Goal: Information Seeking & Learning: Learn about a topic

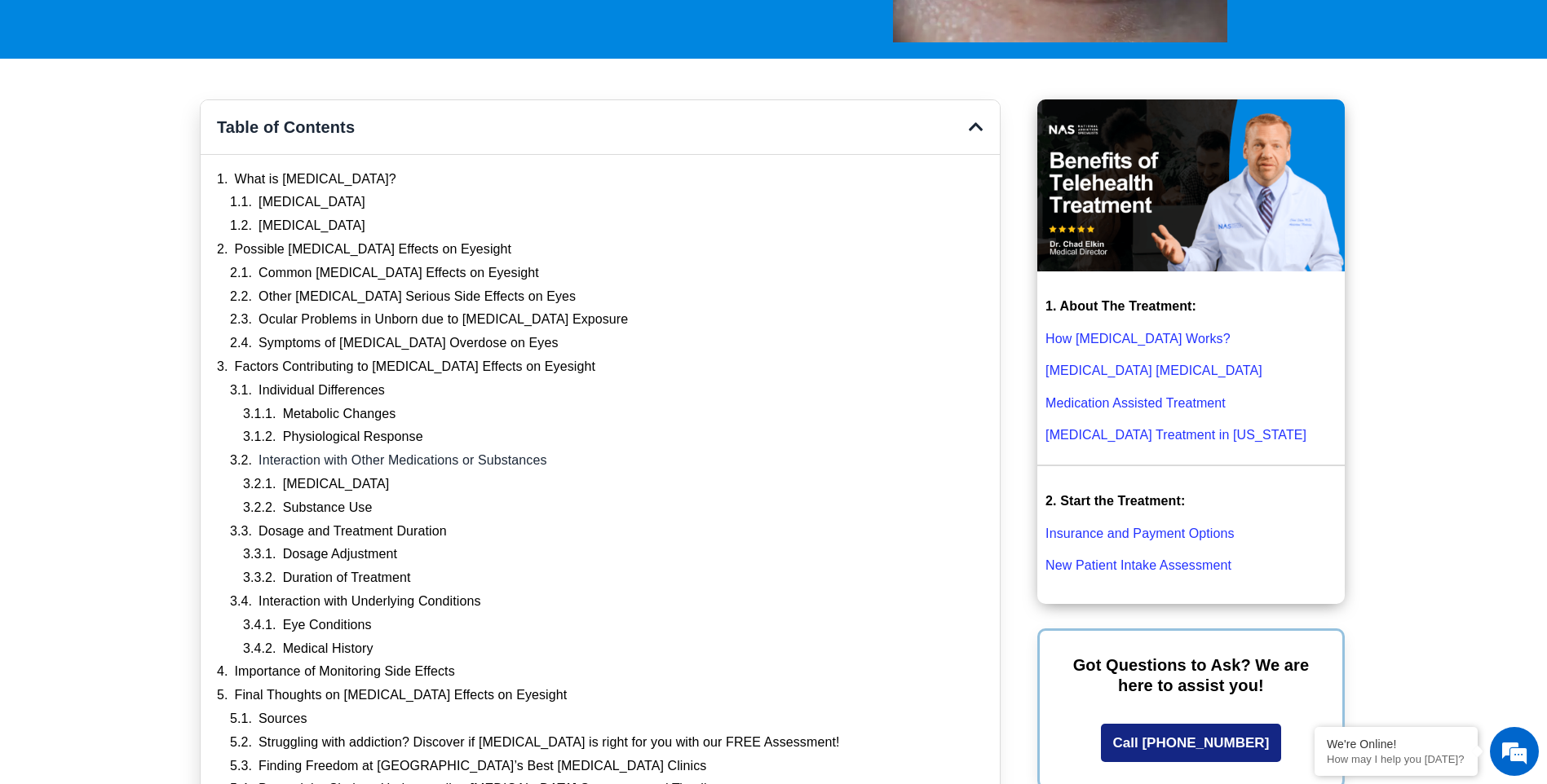
scroll to position [408, 0]
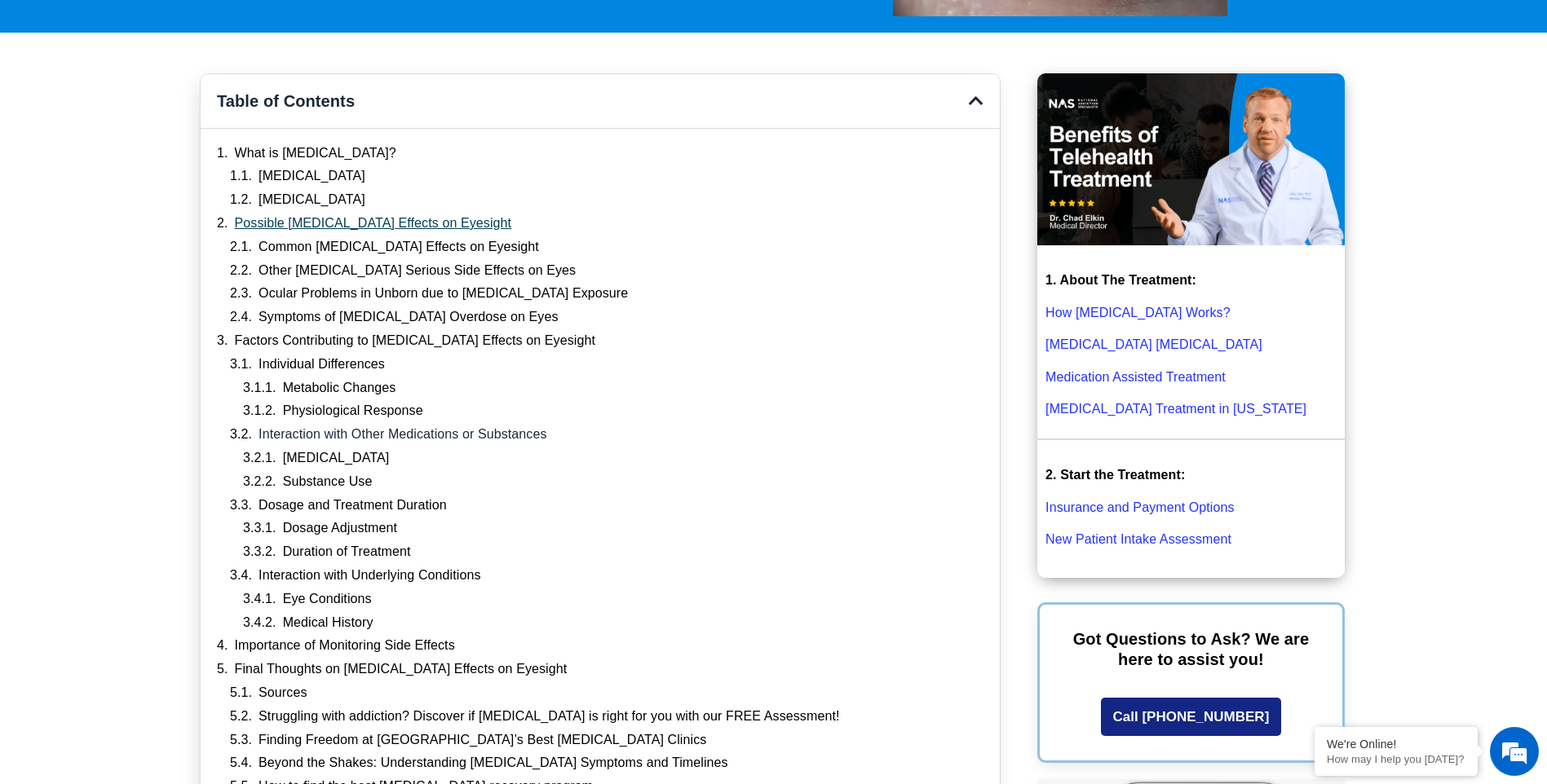
click at [396, 218] on link "Possible [MEDICAL_DATA] Effects on Eyesight" at bounding box center [373, 223] width 277 height 17
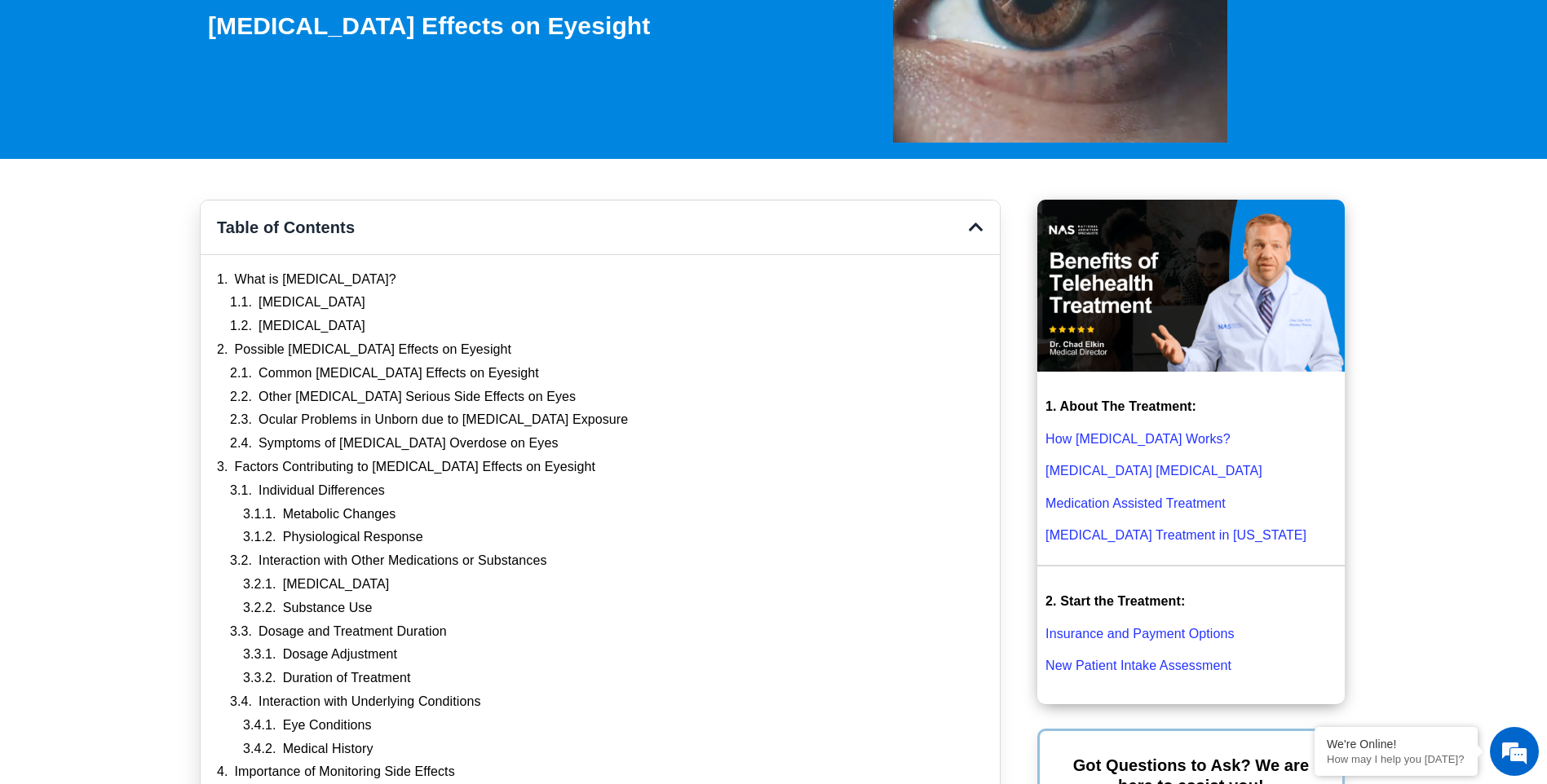
scroll to position [303, 0]
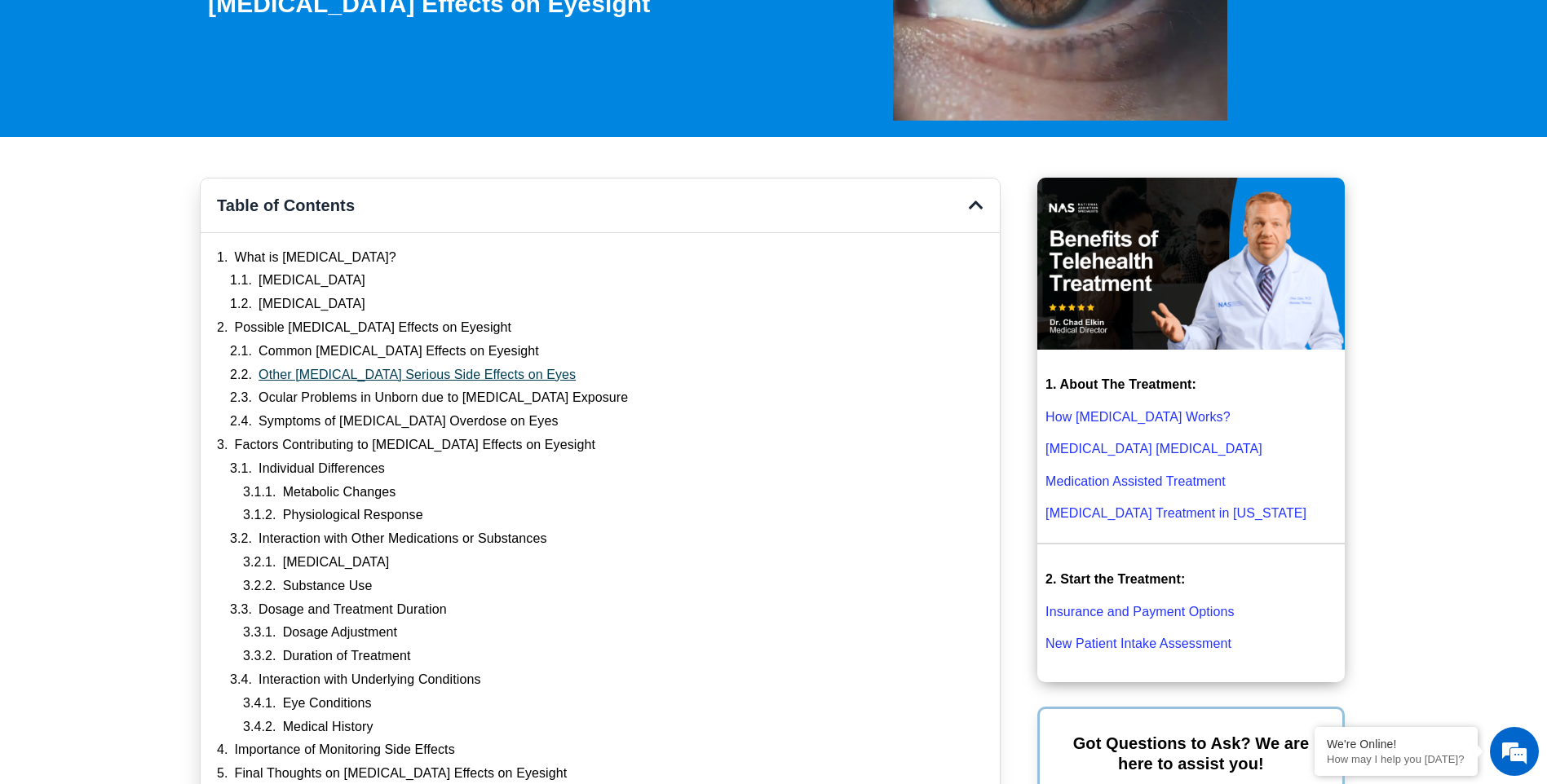
click at [397, 376] on link "Other [MEDICAL_DATA] Serious Side Effects on Eyes" at bounding box center [417, 375] width 317 height 17
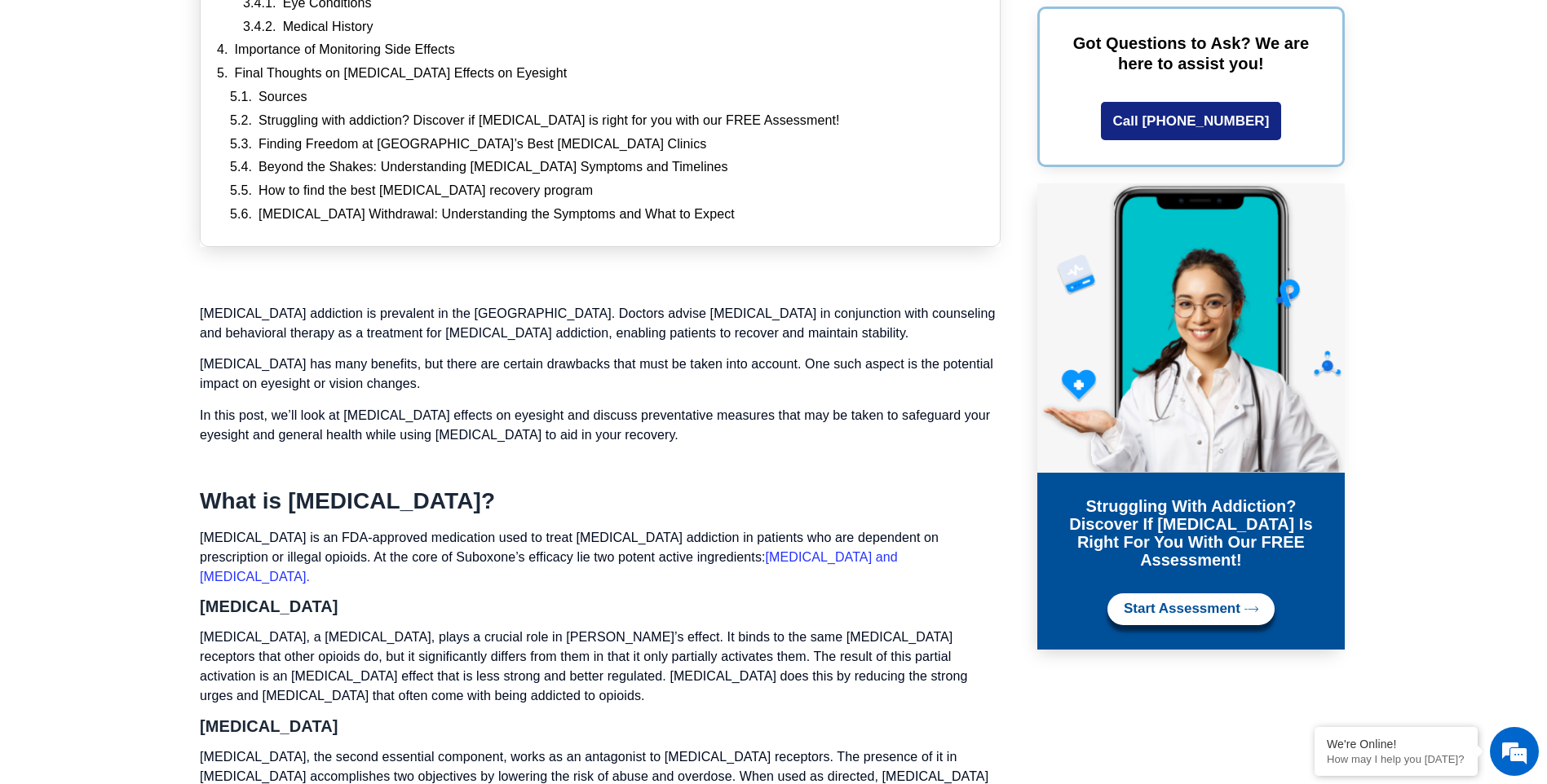
scroll to position [976, 0]
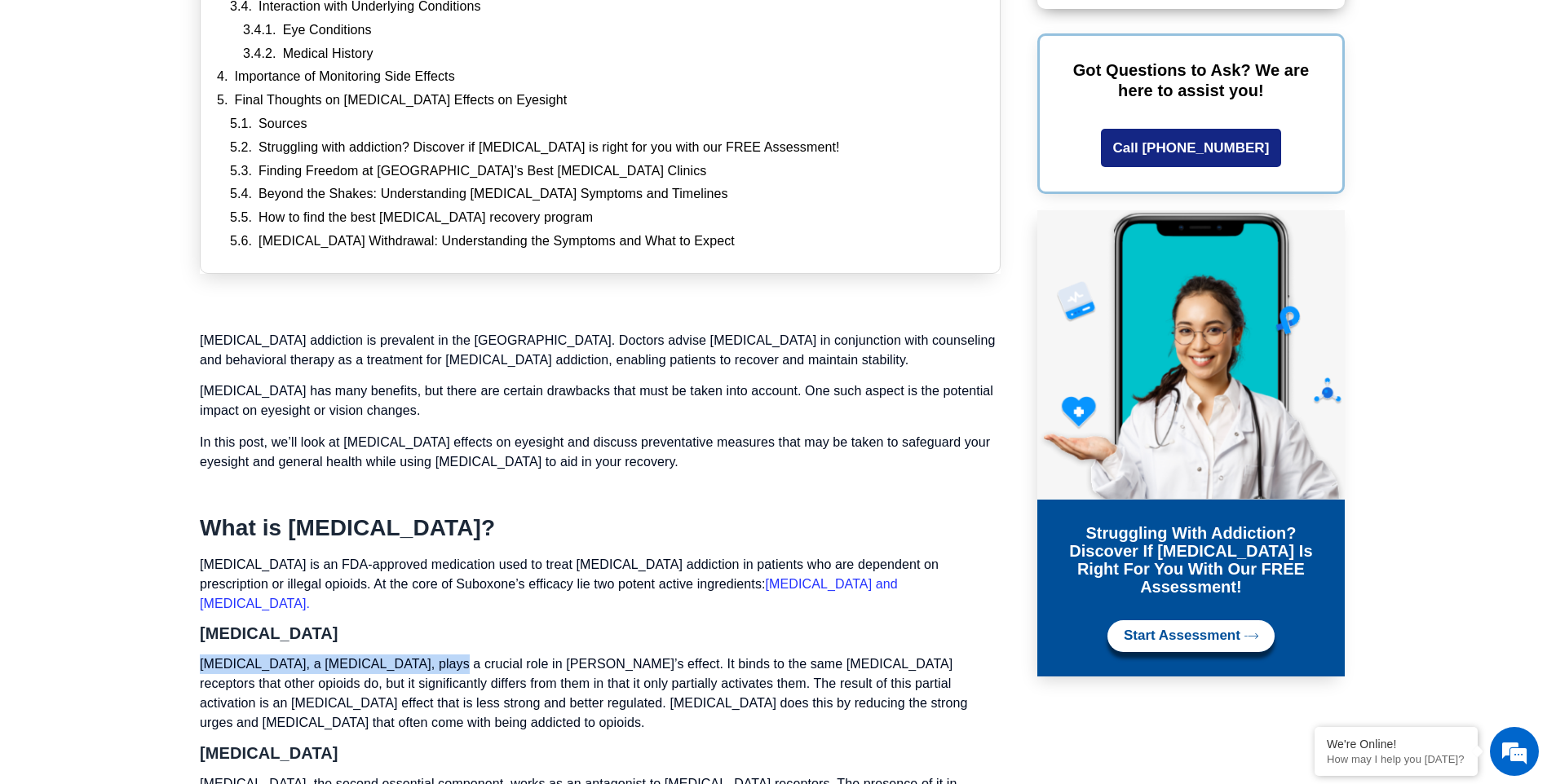
drag, startPoint x: 425, startPoint y: 643, endPoint x: 185, endPoint y: 641, distance: 240.0
copy p "Buprenorphine, a partial opioid agonist"
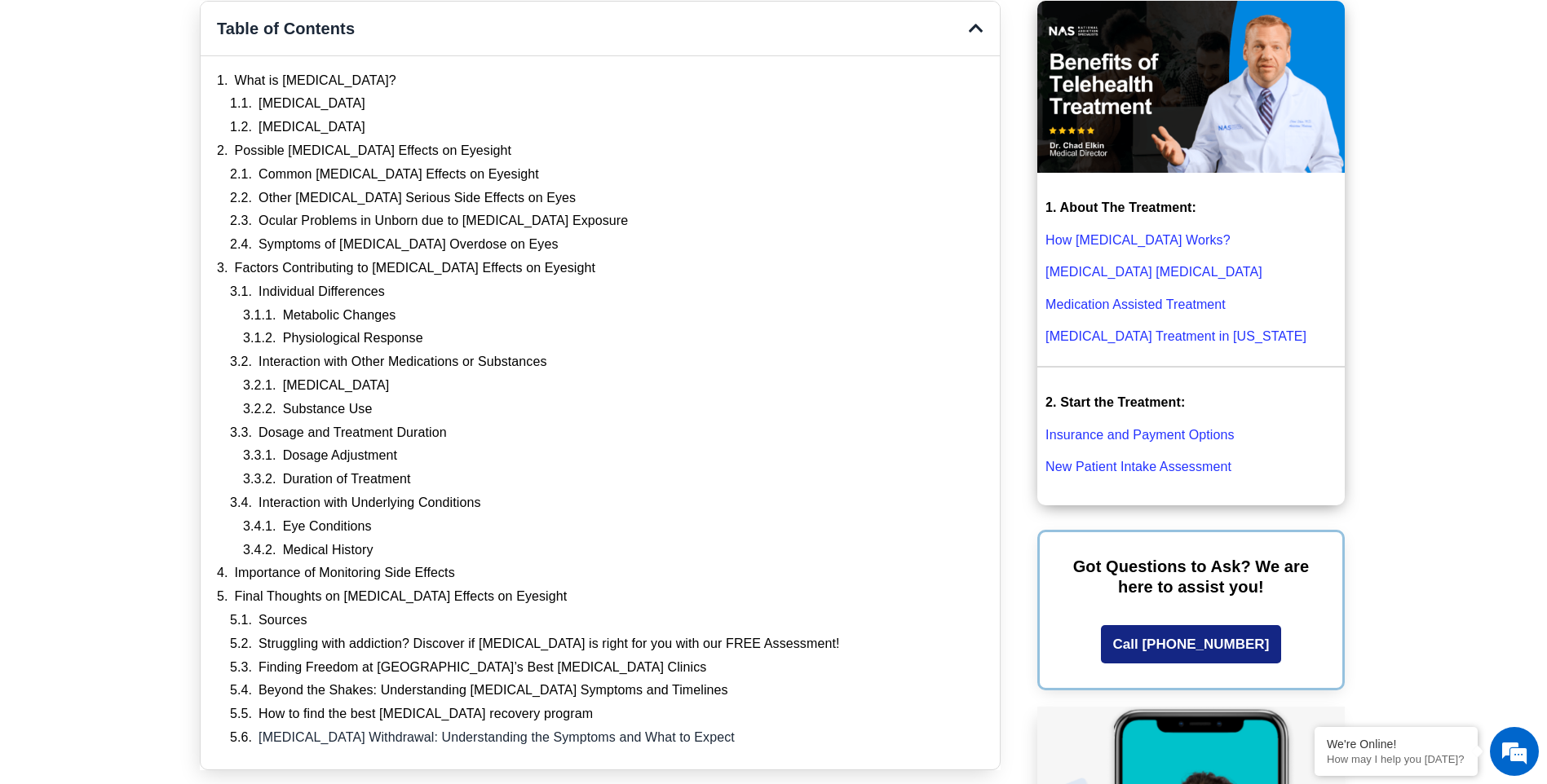
scroll to position [324, 0]
